Goal: Find specific page/section: Find specific page/section

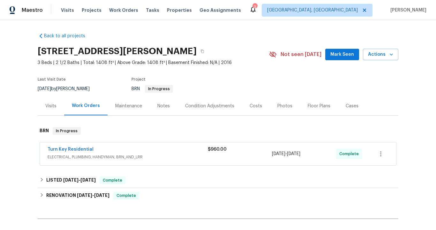
click at [146, 157] on span "ELECTRICAL, PLUMBING, HANDYMAN, BRN_AND_LRR" at bounding box center [128, 157] width 160 height 6
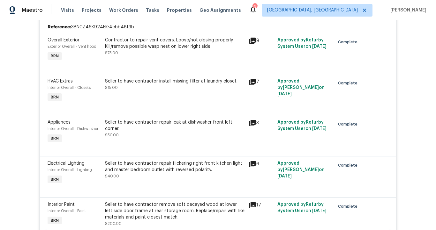
scroll to position [151, 0]
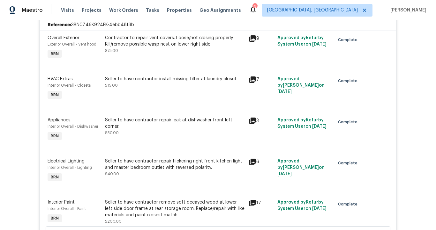
click at [252, 160] on icon at bounding box center [252, 162] width 6 height 6
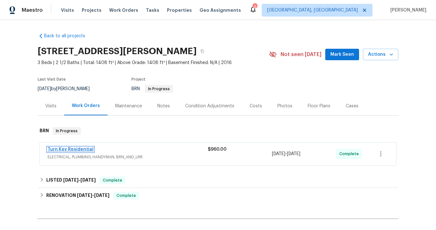
click at [85, 149] on link "Turn Key Residential" at bounding box center [71, 149] width 46 height 4
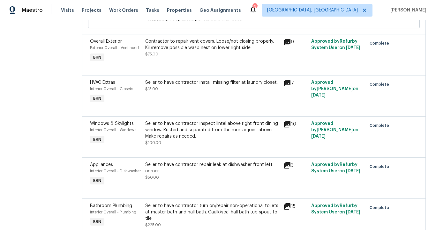
scroll to position [298, 0]
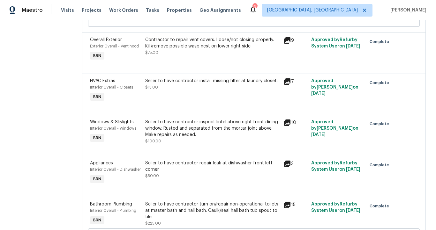
click at [290, 127] on icon at bounding box center [287, 123] width 8 height 8
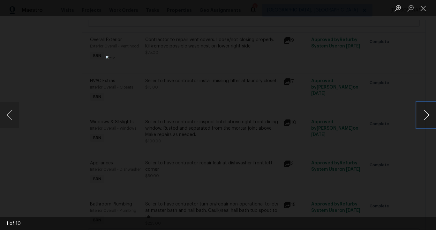
click at [424, 117] on button "Next image" at bounding box center [426, 115] width 19 height 26
drag, startPoint x: 424, startPoint y: 117, endPoint x: 422, endPoint y: 6, distance: 110.7
click at [422, 6] on div "2 of 10" at bounding box center [218, 115] width 436 height 230
click at [422, 11] on button "Close lightbox" at bounding box center [423, 8] width 13 height 11
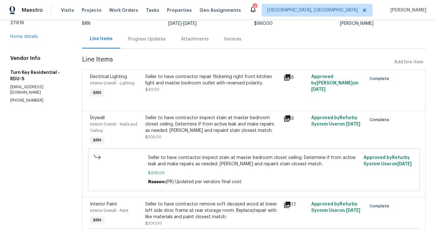
scroll to position [53, 0]
click at [287, 77] on icon at bounding box center [287, 77] width 6 height 6
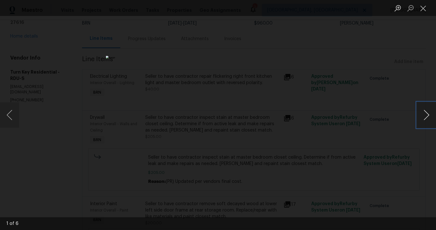
click at [422, 116] on button "Next image" at bounding box center [426, 115] width 19 height 26
click at [426, 119] on button "Next image" at bounding box center [426, 115] width 19 height 26
click at [425, 117] on button "Next image" at bounding box center [426, 115] width 19 height 26
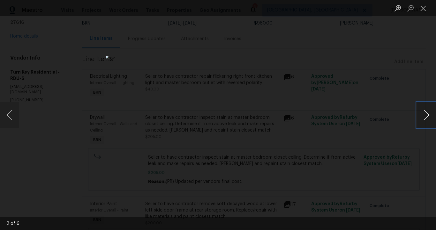
click at [424, 117] on button "Next image" at bounding box center [426, 115] width 19 height 26
click at [185, 130] on img "Lightbox" at bounding box center [218, 115] width 224 height 118
click at [421, 111] on button "Next image" at bounding box center [426, 115] width 19 height 26
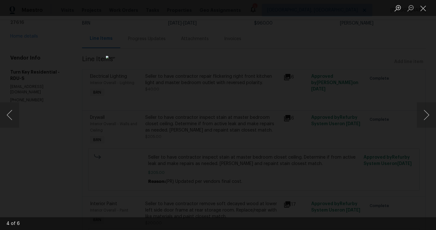
click at [373, 130] on div "Lightbox" at bounding box center [218, 115] width 436 height 230
click at [421, 114] on button "Next image" at bounding box center [426, 115] width 19 height 26
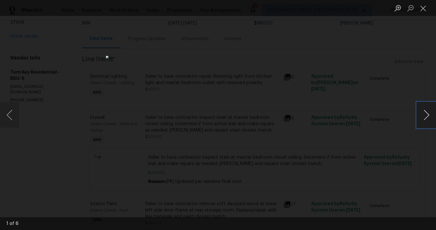
click at [421, 114] on button "Next image" at bounding box center [426, 115] width 19 height 26
click at [366, 60] on div "Lightbox" at bounding box center [218, 115] width 436 height 230
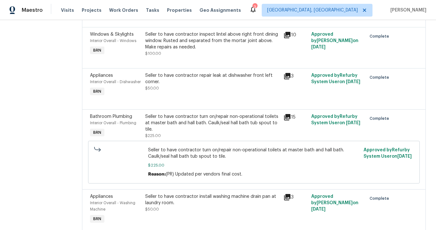
scroll to position [387, 0]
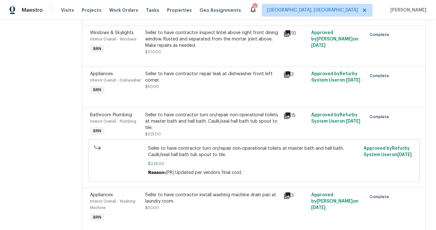
click at [288, 119] on icon at bounding box center [287, 116] width 6 height 6
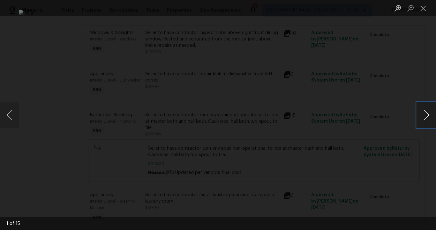
click at [427, 115] on button "Next image" at bounding box center [426, 115] width 19 height 26
click at [421, 115] on button "Next image" at bounding box center [426, 115] width 19 height 26
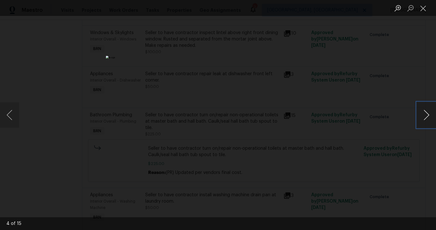
click at [421, 115] on button "Next image" at bounding box center [426, 115] width 19 height 26
click at [423, 114] on button "Next image" at bounding box center [426, 115] width 19 height 26
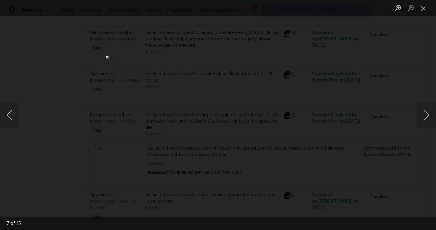
click at [383, 126] on div "Lightbox" at bounding box center [218, 115] width 436 height 230
click at [428, 115] on button "Next image" at bounding box center [426, 115] width 19 height 26
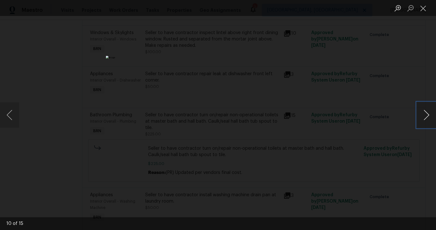
click at [428, 115] on button "Next image" at bounding box center [426, 115] width 19 height 26
click at [423, 116] on button "Next image" at bounding box center [426, 115] width 19 height 26
click at [398, 66] on div "Lightbox" at bounding box center [218, 115] width 436 height 230
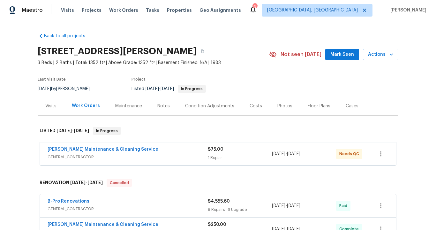
click at [53, 105] on div "Visits" at bounding box center [50, 106] width 11 height 6
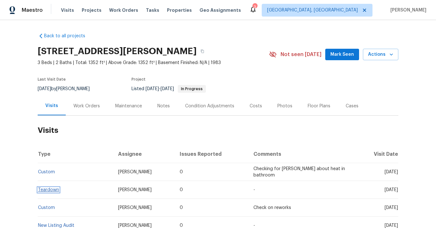
click at [48, 190] on link "Teardown" at bounding box center [48, 190] width 21 height 4
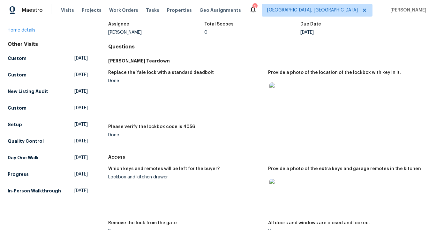
scroll to position [43, 0]
click at [278, 185] on img at bounding box center [279, 189] width 20 height 20
